Goal: Task Accomplishment & Management: Complete application form

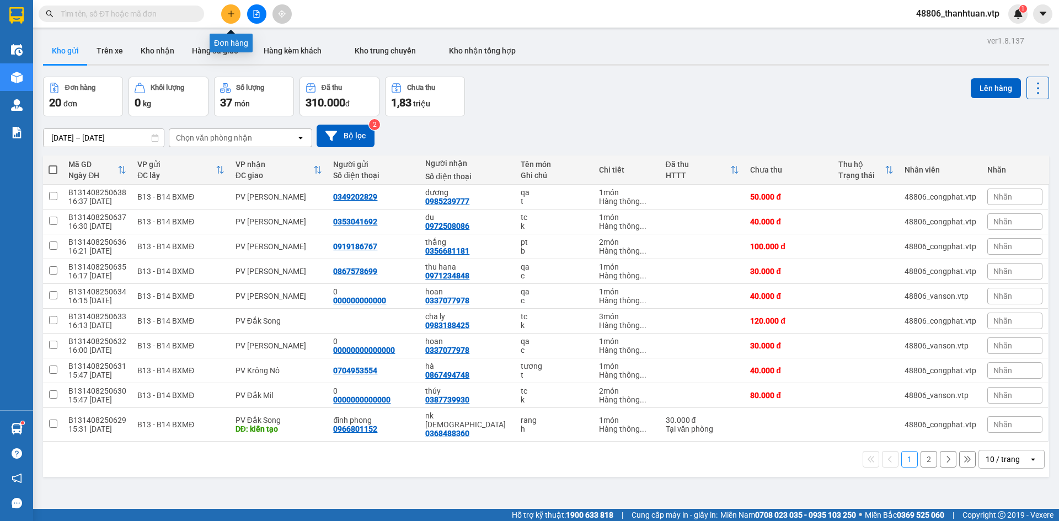
drag, startPoint x: 0, startPoint y: 0, endPoint x: 185, endPoint y: 69, distance: 197.2
click at [224, 26] on body "Kết quả tìm kiếm ( 0 ) Bộ lọc No Data 48806_thanhtuan.vtp 1 Điều hành xe Kho hà…" at bounding box center [529, 260] width 1059 height 521
drag, startPoint x: 232, startPoint y: 23, endPoint x: 237, endPoint y: 10, distance: 14.1
click at [237, 10] on button at bounding box center [230, 13] width 19 height 19
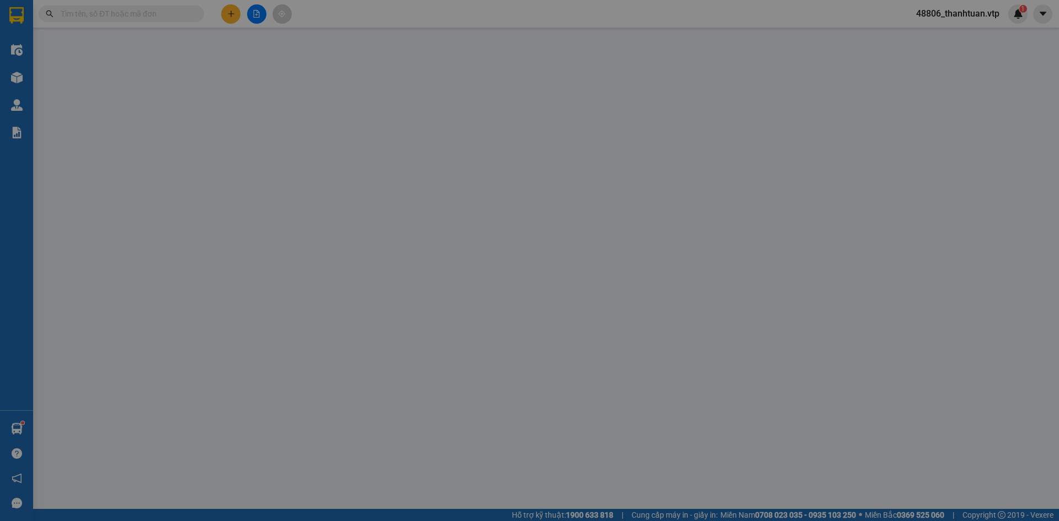
click at [238, 8] on div "TẠO ĐƠN HÀNG Yêu cầu xuất hóa đơn điện tử Transit Pickup Surcharge Ids Transit …" at bounding box center [529, 260] width 1059 height 521
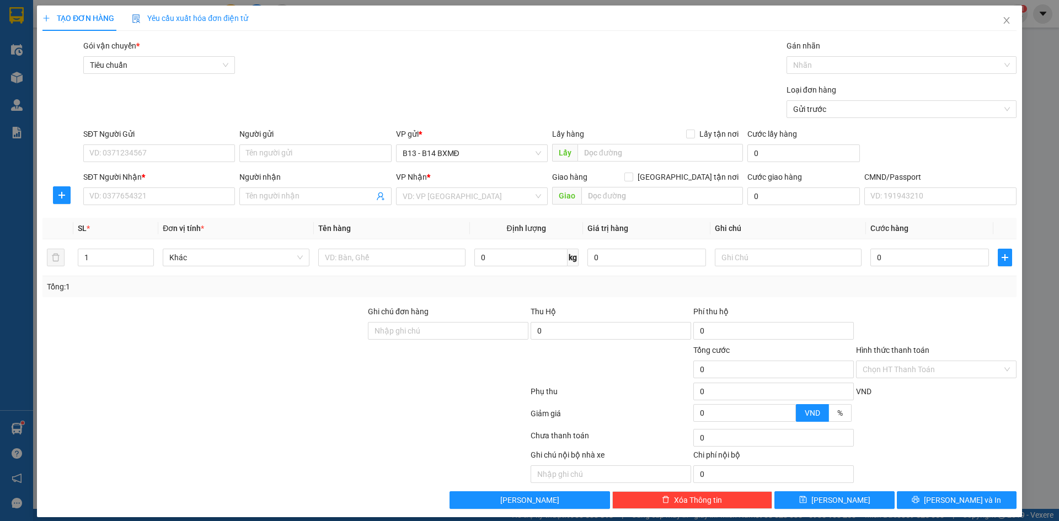
click at [128, 185] on div "SĐT Người Nhận *" at bounding box center [159, 179] width 152 height 17
click at [124, 200] on input "SĐT Người Nhận *" at bounding box center [159, 196] width 152 height 18
click at [108, 217] on div "0978882663 - hậu" at bounding box center [157, 218] width 137 height 12
type input "0978882663"
type input "hậu"
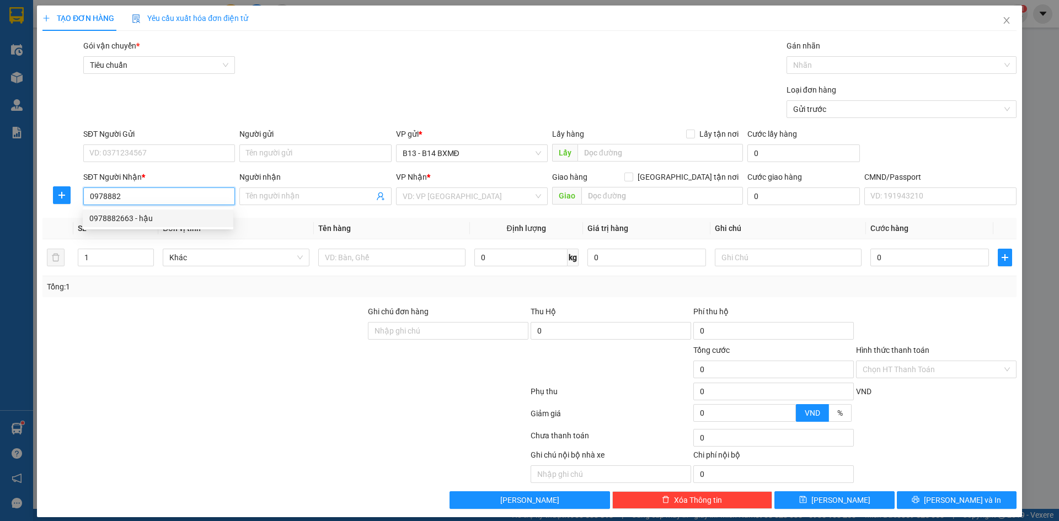
type input "gtn"
type input "40.000"
type input "0978882663"
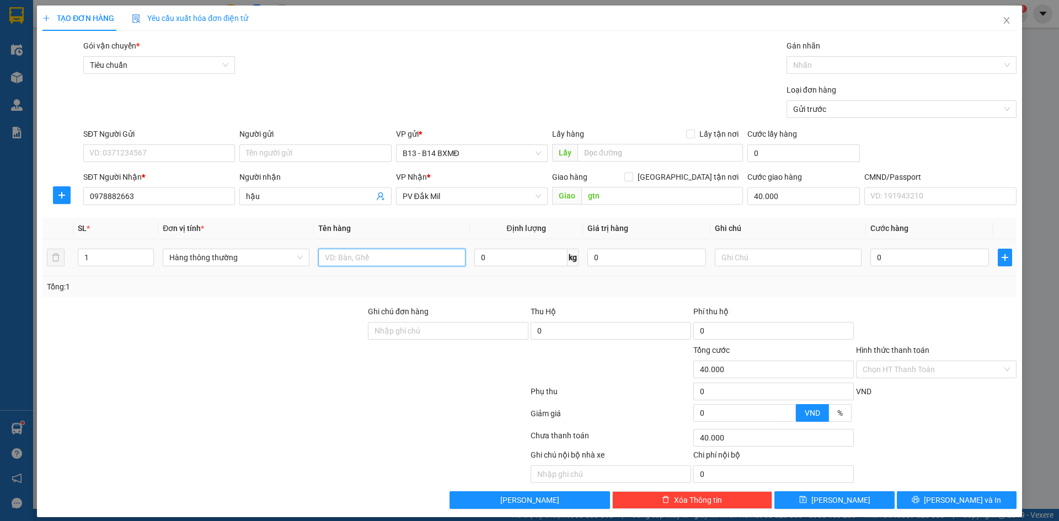
click at [373, 254] on input "text" at bounding box center [391, 258] width 147 height 18
click at [800, 199] on input "40.000" at bounding box center [803, 196] width 112 height 18
type input "0"
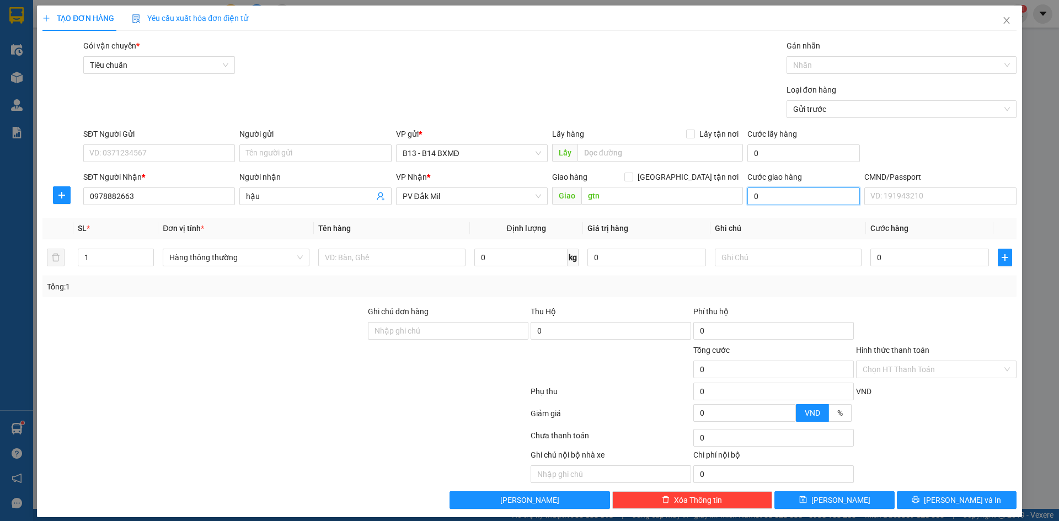
type input "8"
type input "80"
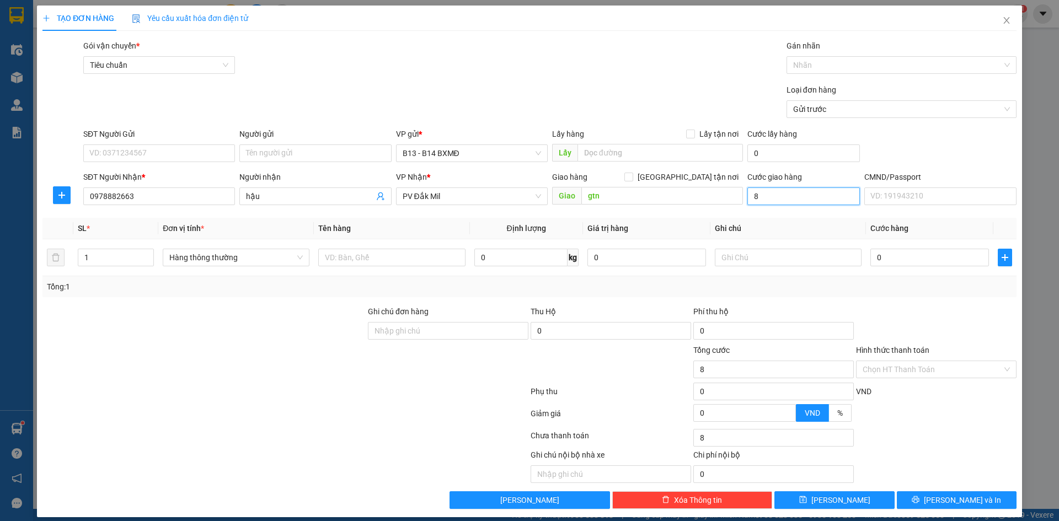
type input "80"
type input "80.000"
click at [384, 261] on input "text" at bounding box center [391, 258] width 147 height 18
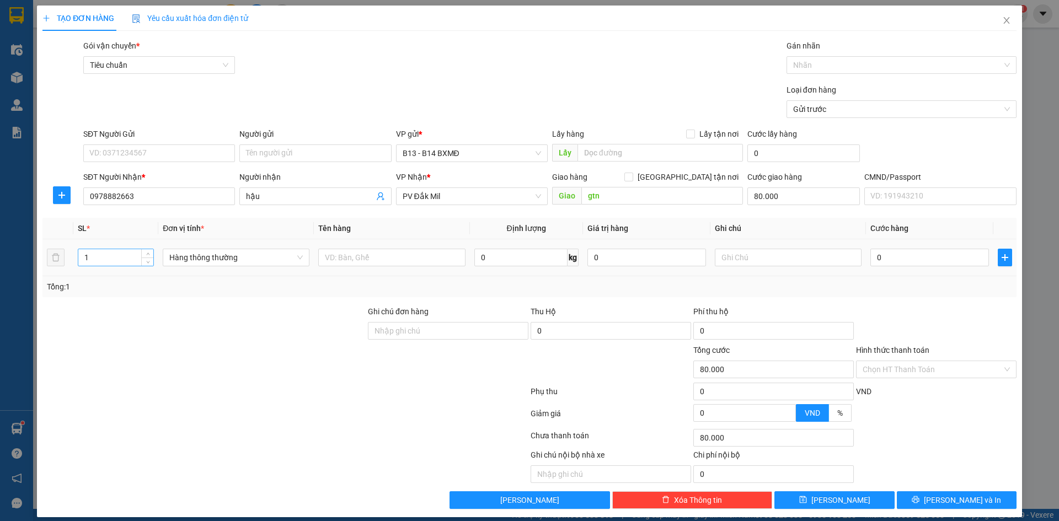
click at [100, 261] on input "1" at bounding box center [115, 257] width 75 height 17
type input "4"
type input "2"
type input "3"
click at [375, 255] on input "text" at bounding box center [391, 258] width 147 height 18
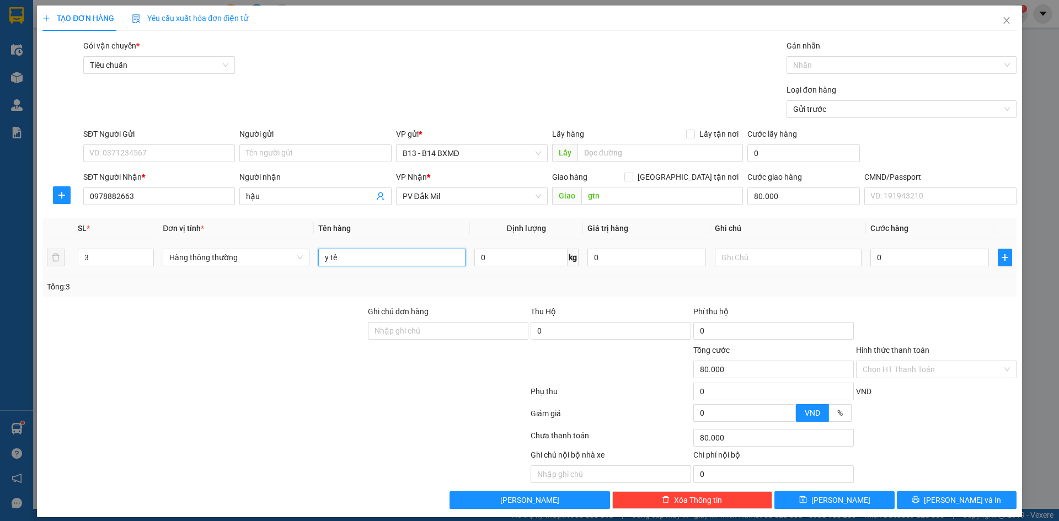
type input "y tế"
drag, startPoint x: 797, startPoint y: 268, endPoint x: 802, endPoint y: 252, distance: 16.9
click at [802, 254] on div at bounding box center [788, 257] width 147 height 22
click at [802, 252] on input "text" at bounding box center [788, 258] width 147 height 18
type input "t"
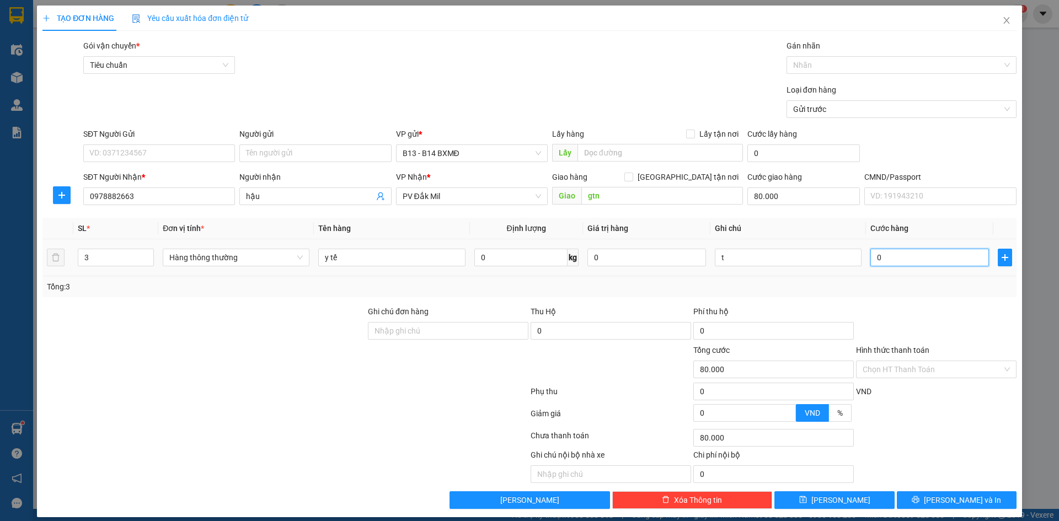
click at [916, 257] on input "0" at bounding box center [929, 258] width 119 height 18
type input "1"
type input "80.001"
type input "12"
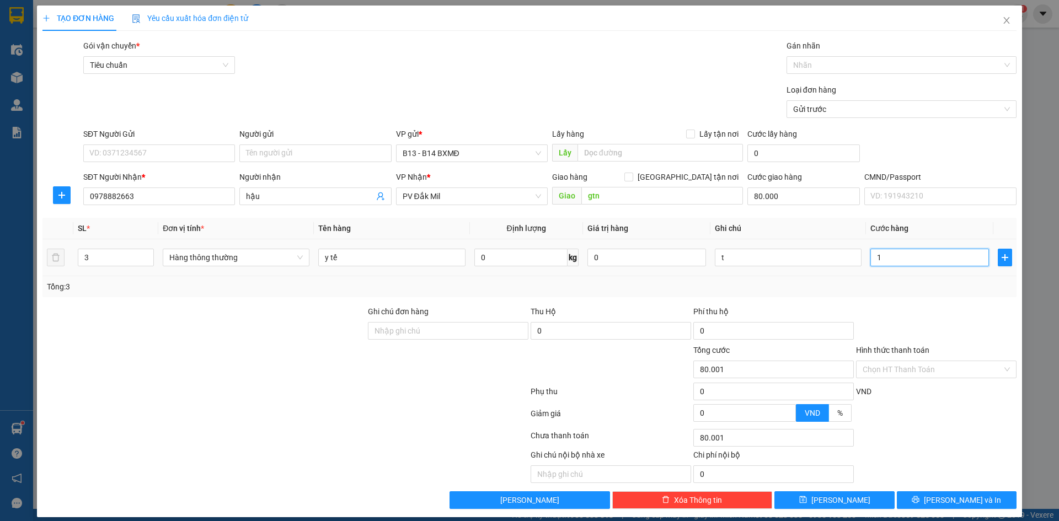
type input "80.012"
type input "120"
type input "80.120"
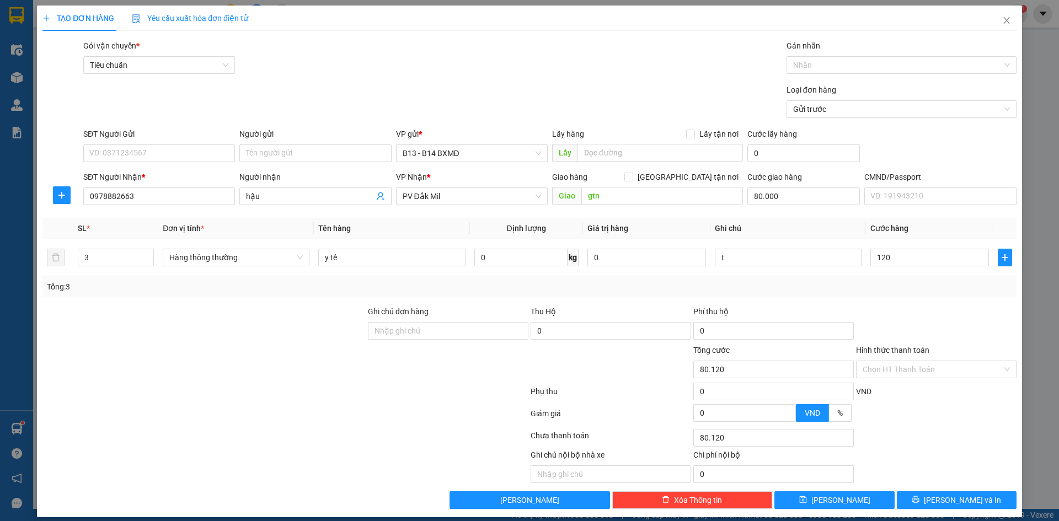
type input "120.000"
type input "200.000"
click at [903, 318] on div at bounding box center [936, 324] width 163 height 39
drag, startPoint x: 893, startPoint y: 372, endPoint x: 905, endPoint y: 378, distance: 13.8
click at [898, 372] on input "Hình thức thanh toán" at bounding box center [932, 369] width 140 height 17
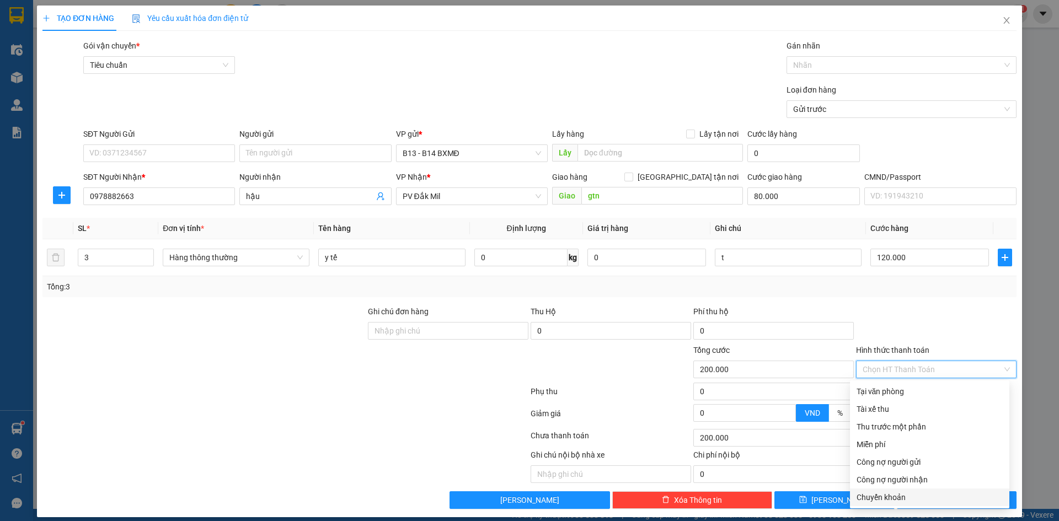
click at [906, 494] on div "Chuyển khoản" at bounding box center [929, 497] width 146 height 12
type input "0"
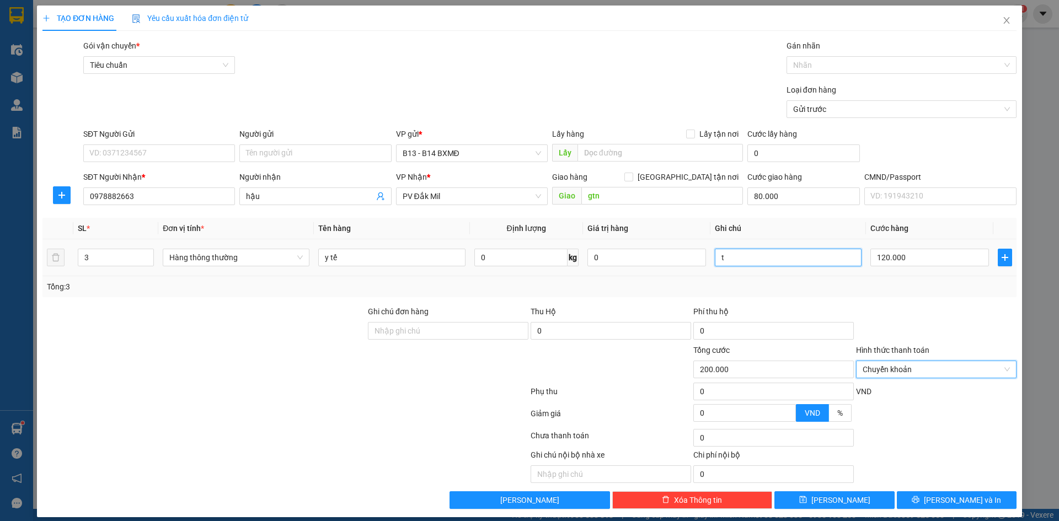
click at [735, 253] on input "t" at bounding box center [788, 258] width 147 height 18
click at [408, 335] on input "Ghi chú đơn hàng" at bounding box center [448, 331] width 160 height 18
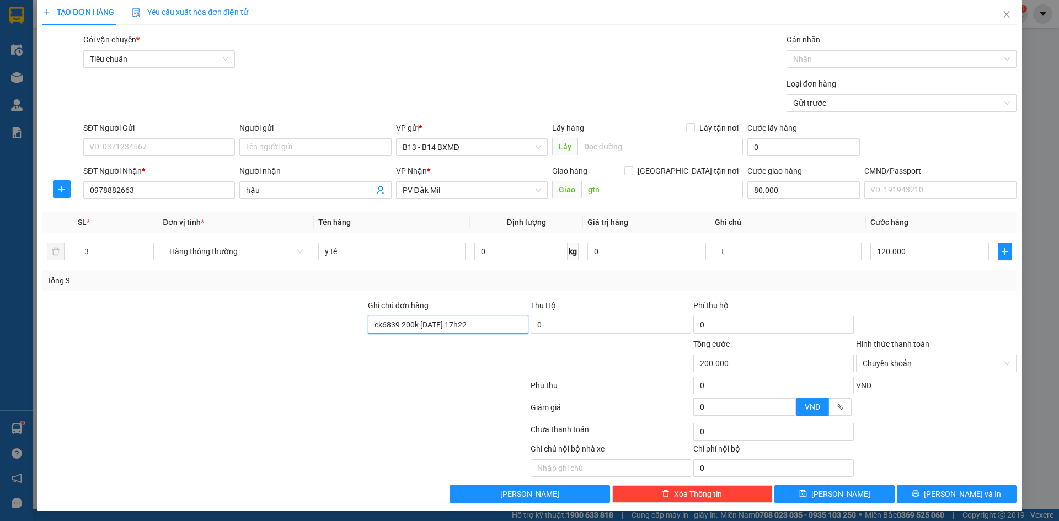
scroll to position [9, 0]
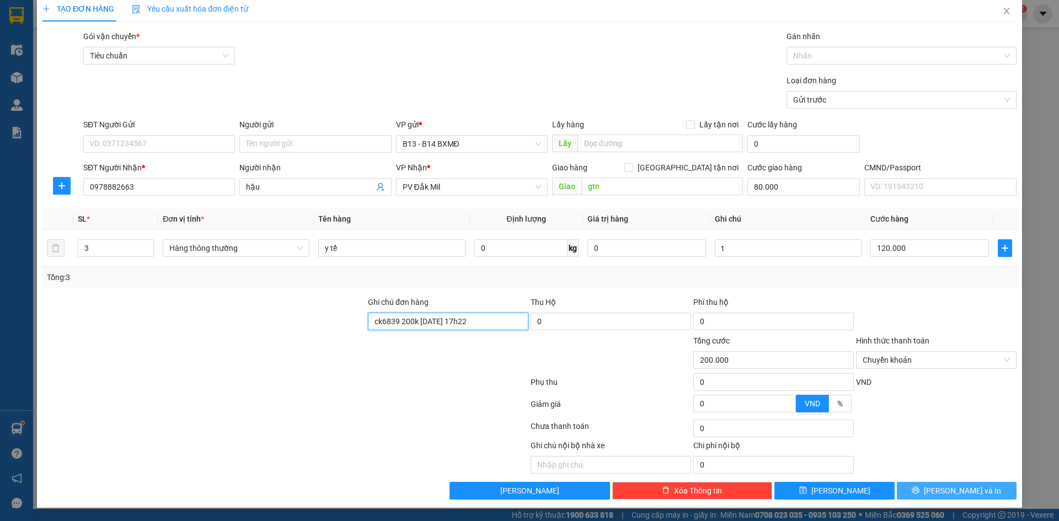
type input "ck6839 200k [DATE] 17h22"
click at [991, 488] on button "[PERSON_NAME] và In" at bounding box center [957, 491] width 120 height 18
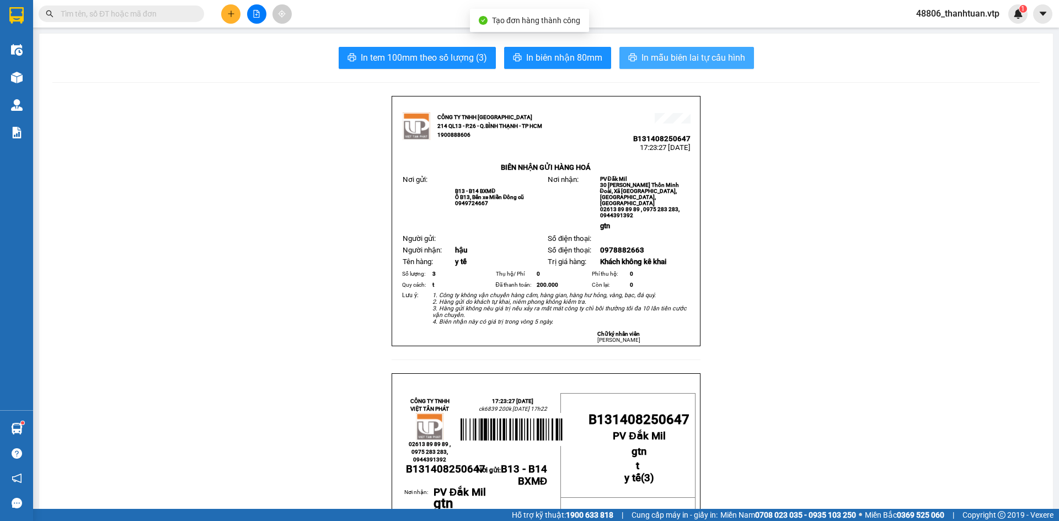
drag, startPoint x: 668, startPoint y: 53, endPoint x: 739, endPoint y: 110, distance: 91.5
click at [678, 56] on span "In mẫu biên lai tự cấu hình" at bounding box center [693, 58] width 104 height 14
